Goal: Task Accomplishment & Management: Manage account settings

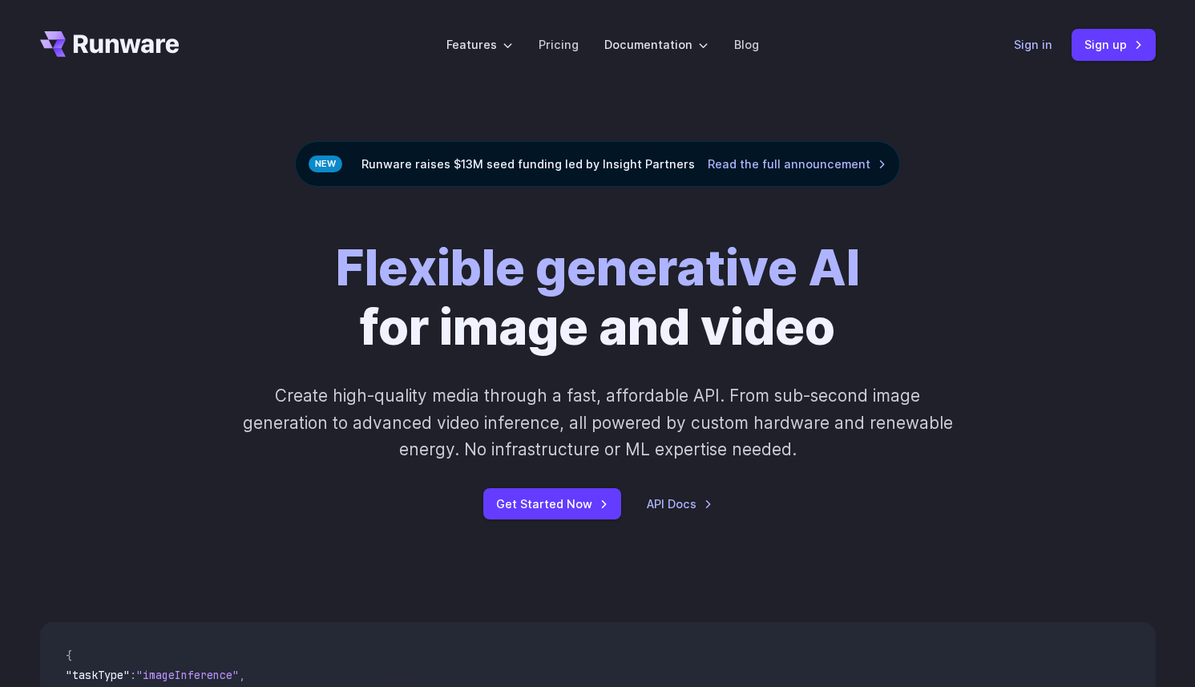
click at [1034, 42] on link "Sign in" at bounding box center [1033, 44] width 38 height 18
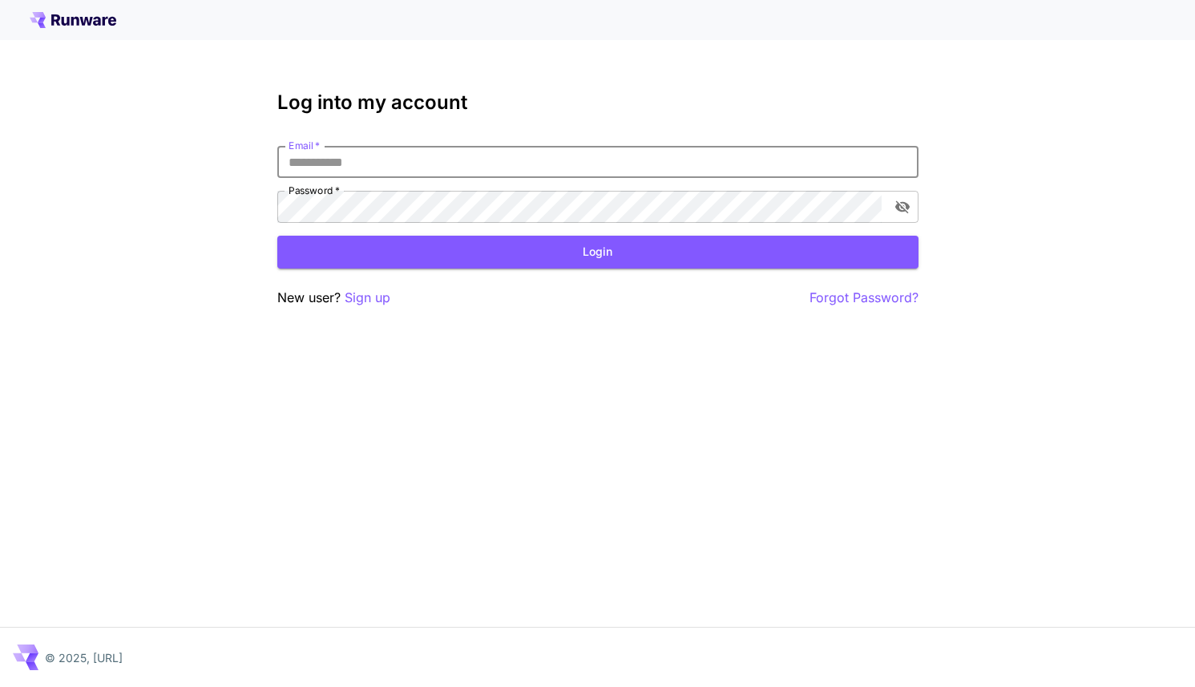
click at [540, 170] on input "Email   *" at bounding box center [597, 162] width 641 height 32
type input "**********"
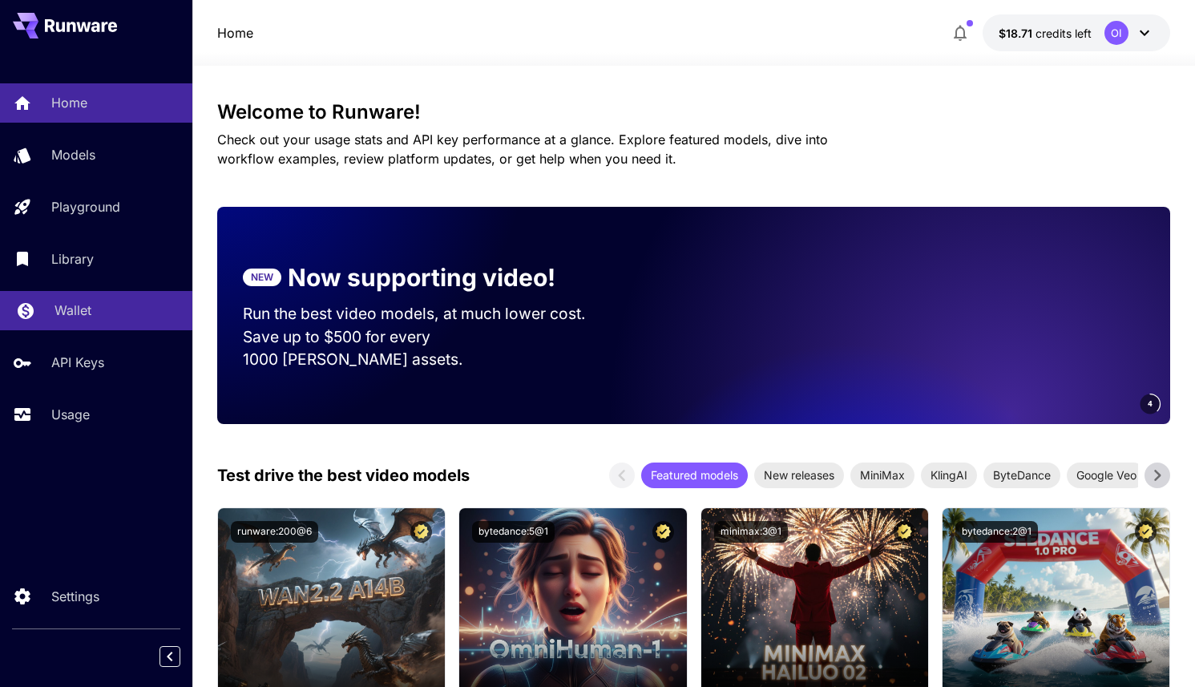
click at [96, 322] on link "Wallet" at bounding box center [96, 310] width 192 height 39
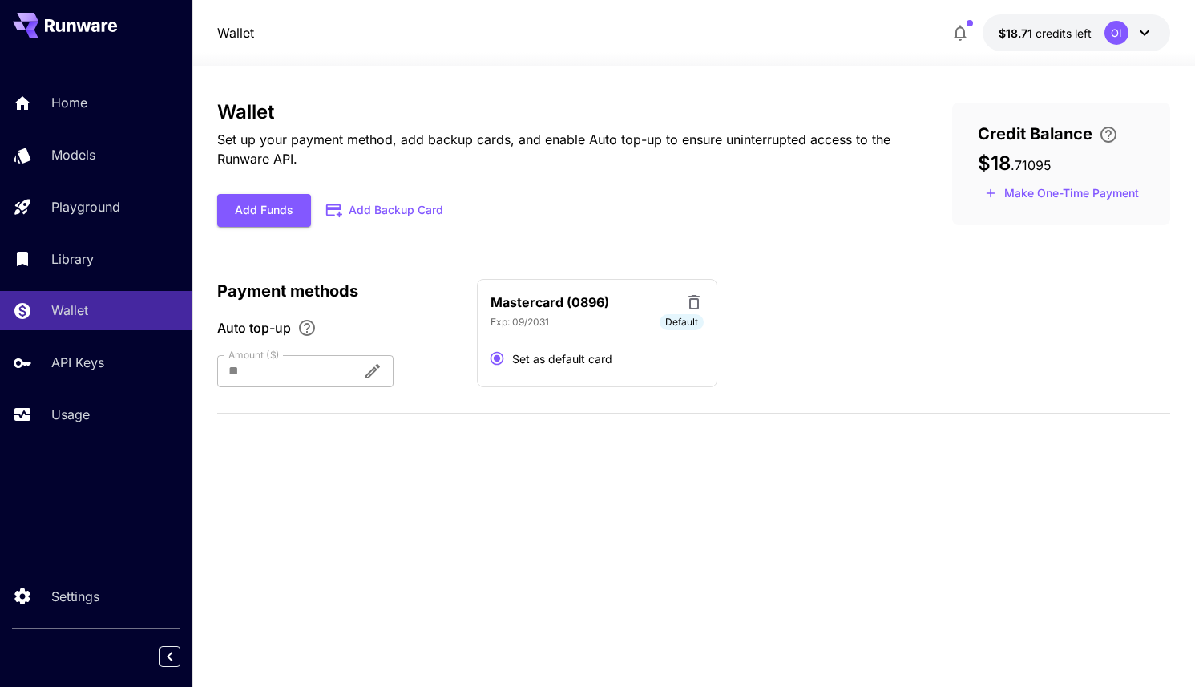
click at [278, 380] on div at bounding box center [283, 371] width 132 height 32
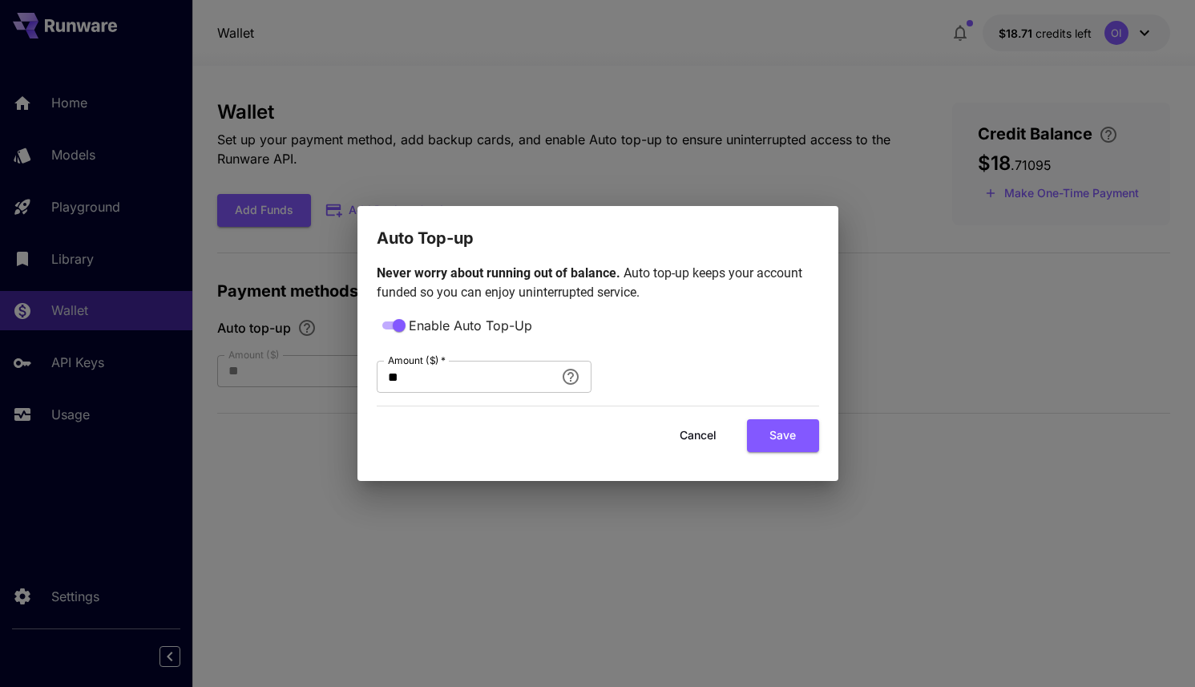
click at [955, 273] on div "Auto Top-up Never worry about running out of balance. Auto top-up keeps your ac…" at bounding box center [597, 343] width 1195 height 687
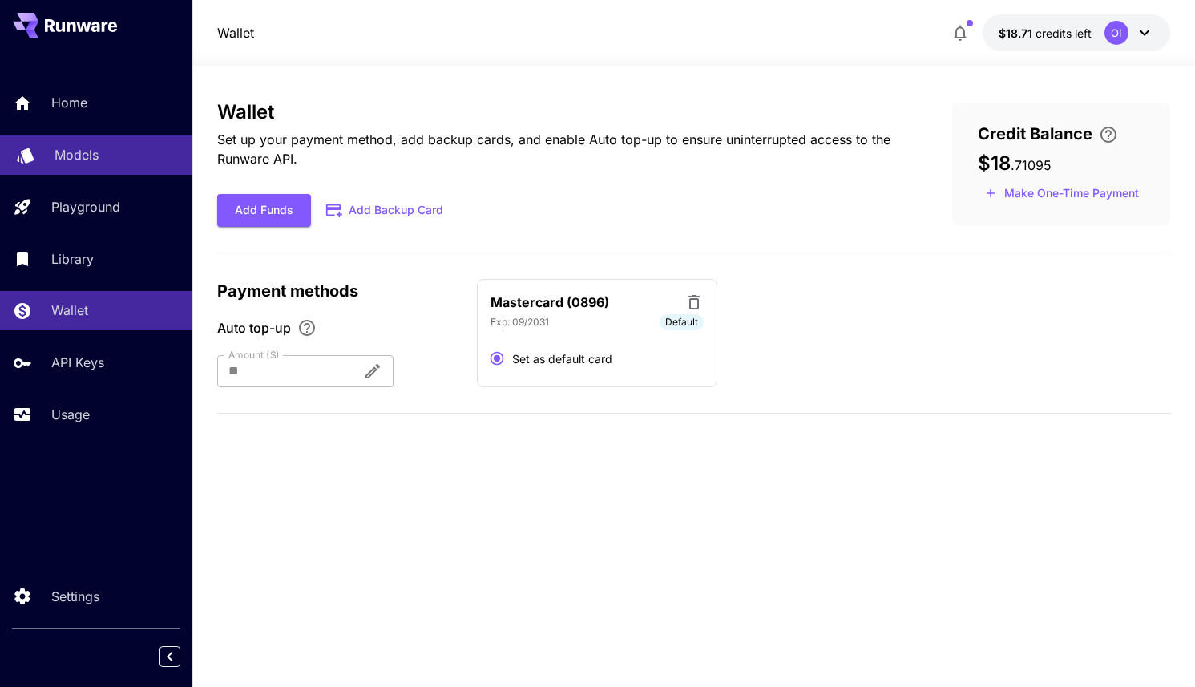
click at [88, 165] on link "Models" at bounding box center [96, 154] width 192 height 39
